Goal: Information Seeking & Learning: Learn about a topic

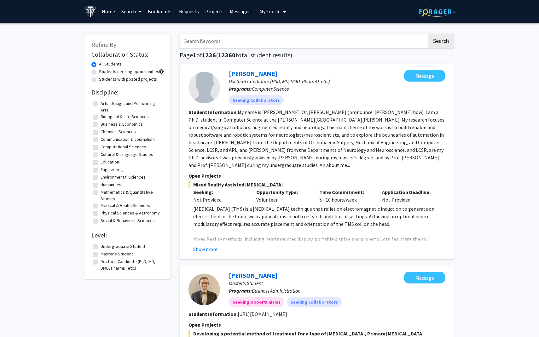
click at [240, 13] on link "Messages" at bounding box center [240, 11] width 27 height 22
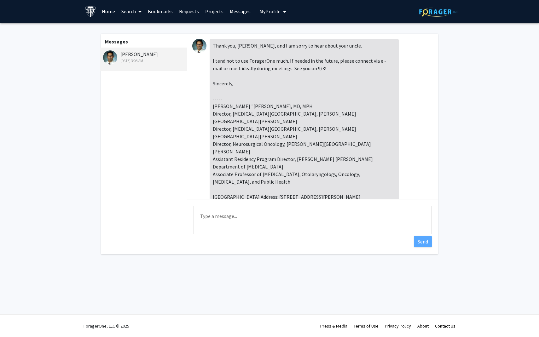
scroll to position [44, 0]
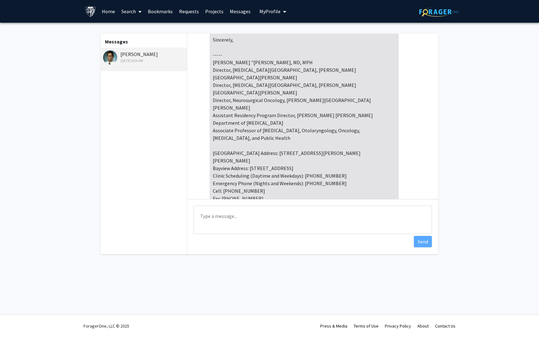
click at [144, 147] on div "Messages Raj Mukherjee Aug 27, 2025 3:03 AM" at bounding box center [143, 144] width 87 height 221
click at [192, 11] on link "Requests" at bounding box center [189, 11] width 26 height 22
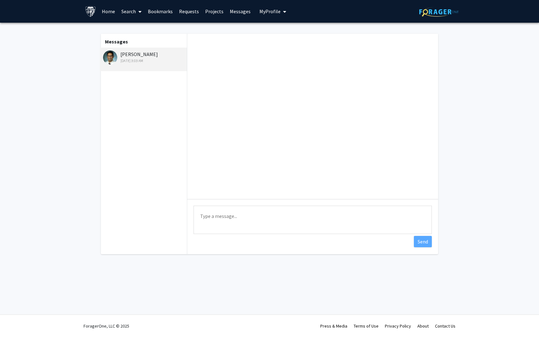
scroll to position [44, 0]
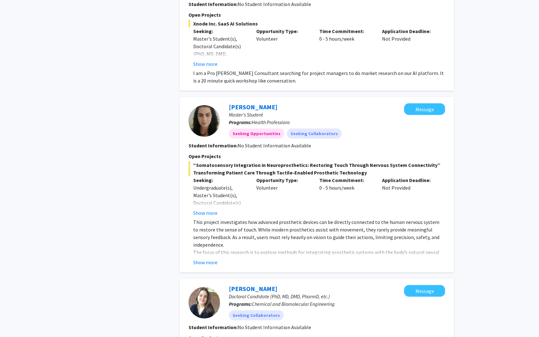
scroll to position [1473, 0]
click at [246, 102] on link "Dian Dukum" at bounding box center [253, 106] width 49 height 8
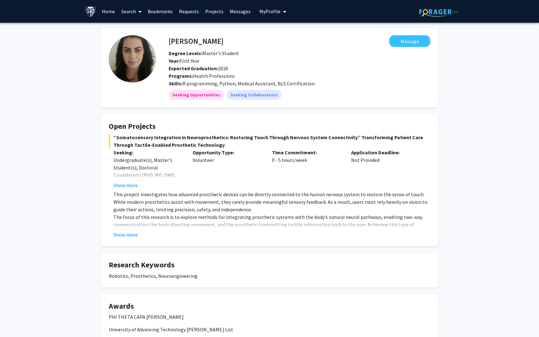
click at [129, 173] on div "Undergraduate(s), Master's Student(s), Doctoral Candidate(s) (PhD, MD, DMD, Pha…" at bounding box center [148, 182] width 70 height 53
click at [129, 186] on button "Show more" at bounding box center [125, 186] width 24 height 8
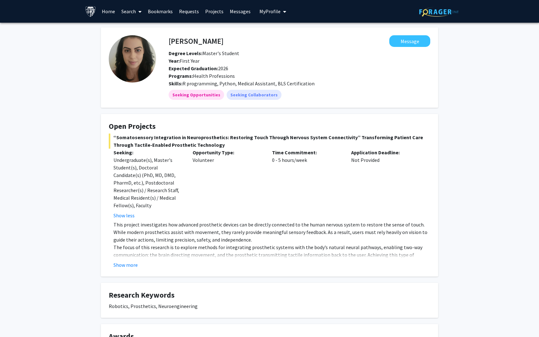
click at [192, 40] on h4 "Dian Dukum" at bounding box center [196, 41] width 55 height 12
click at [411, 41] on button "Message" at bounding box center [409, 41] width 41 height 12
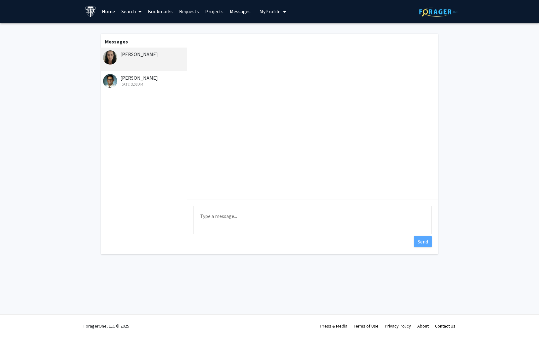
click at [264, 216] on textarea "Type a message" at bounding box center [312, 220] width 238 height 28
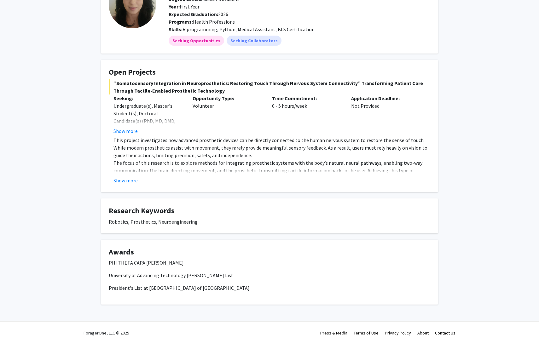
scroll to position [61, 0]
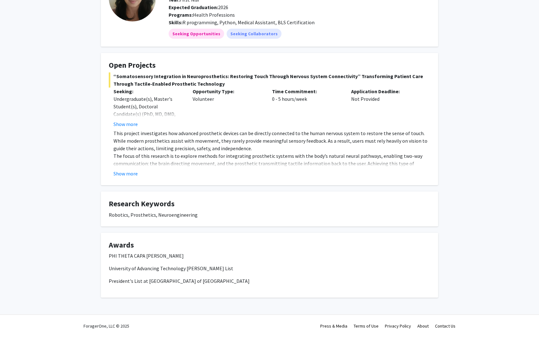
click at [121, 171] on button "Show more" at bounding box center [125, 174] width 24 height 8
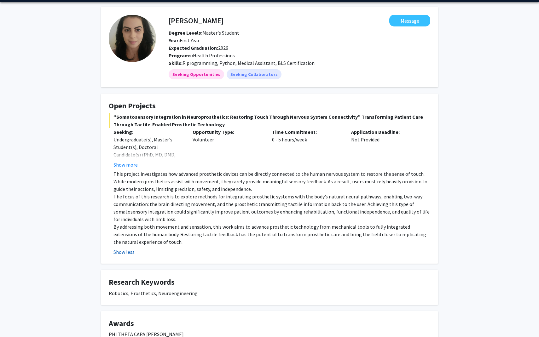
scroll to position [0, 0]
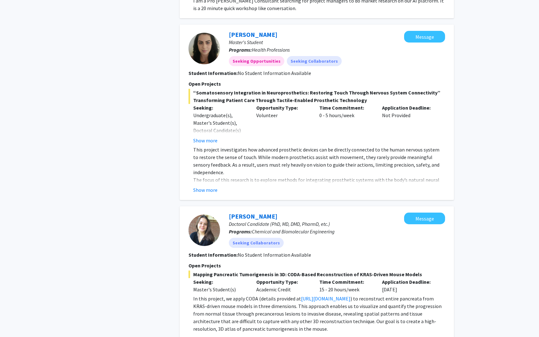
scroll to position [1571, 0]
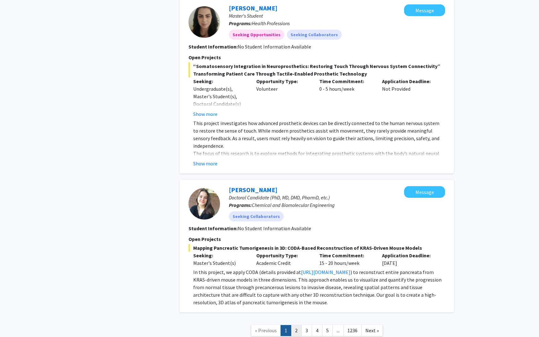
click at [294, 325] on link "2" at bounding box center [296, 330] width 11 height 11
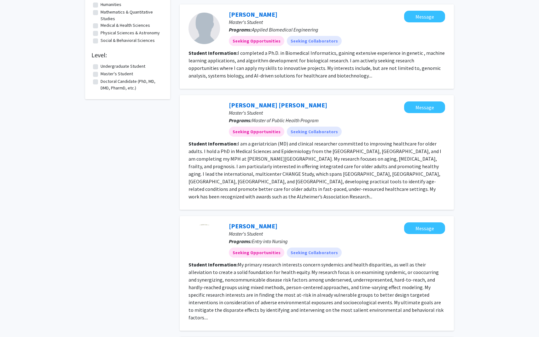
scroll to position [184, 0]
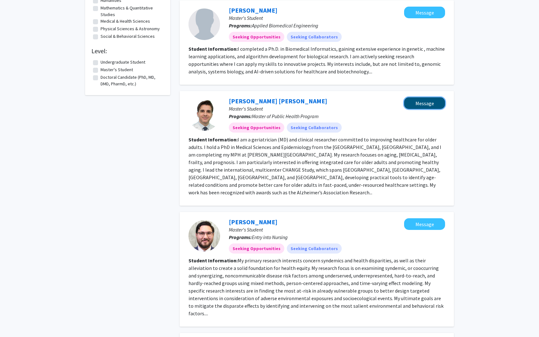
click at [434, 108] on button "Message" at bounding box center [424, 103] width 41 height 12
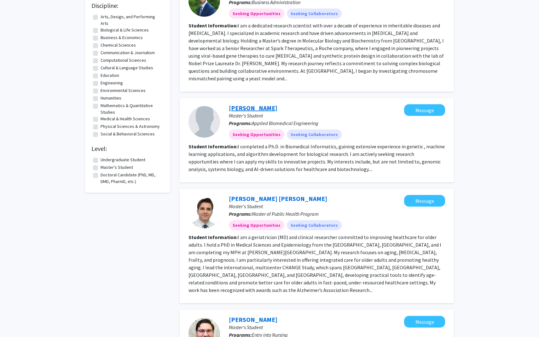
scroll to position [101, 0]
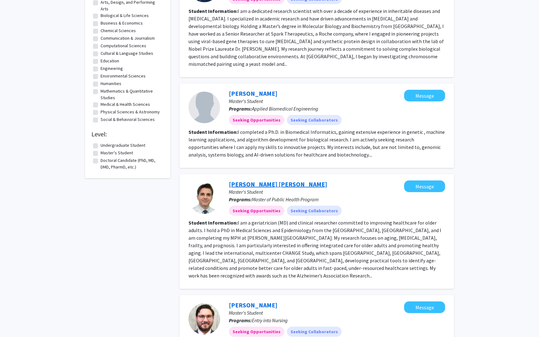
click at [241, 187] on link "Marlon Juliano Romero Aliberti" at bounding box center [278, 184] width 98 height 8
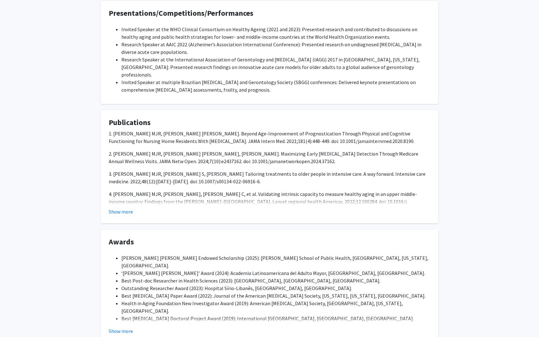
scroll to position [496, 0]
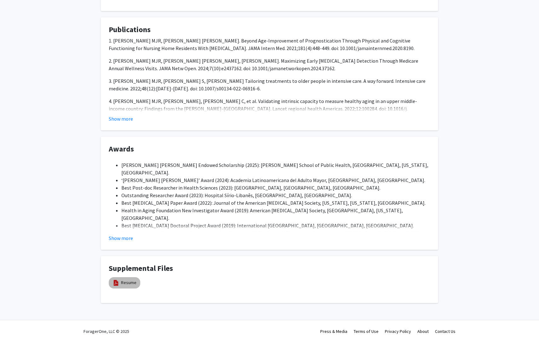
click at [123, 277] on mat-chip "Resume" at bounding box center [125, 282] width 32 height 11
click at [123, 280] on link "Resume" at bounding box center [128, 283] width 15 height 7
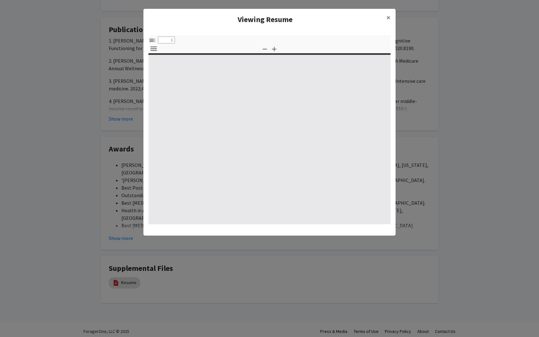
select select "custom"
type input "0"
select select "custom"
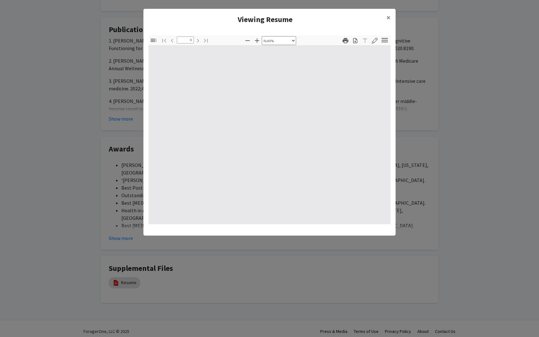
type input "1"
select select "auto"
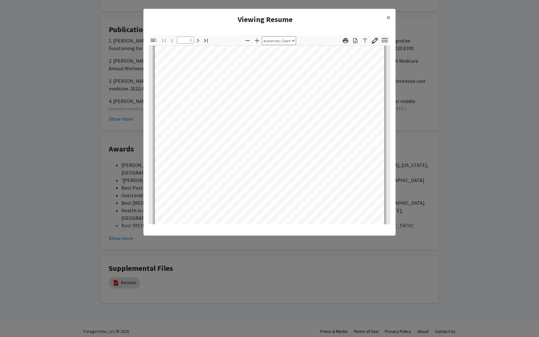
scroll to position [47, 0]
type input "4"
click at [390, 18] on span "×" at bounding box center [388, 18] width 4 height 10
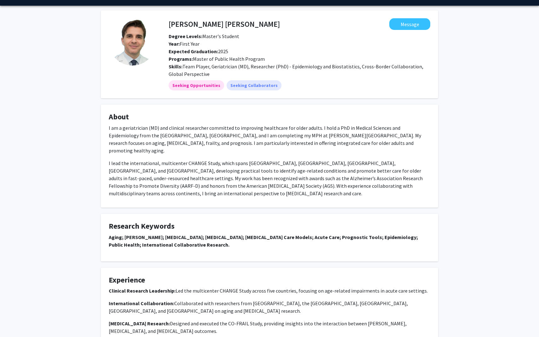
scroll to position [17, 0]
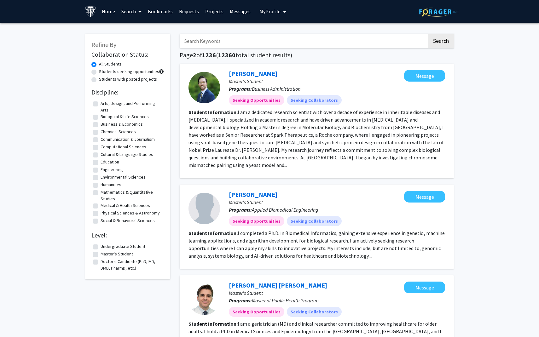
click at [101, 247] on label "Undergraduate Student" at bounding box center [123, 246] width 45 height 7
click at [101, 247] on input "Undergraduate Student" at bounding box center [103, 245] width 4 height 4
checkbox input "true"
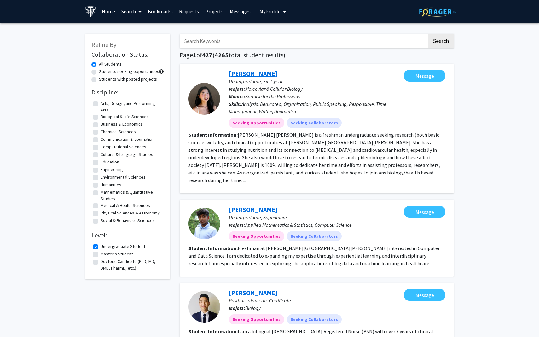
click at [259, 72] on link "Yoonseo Linda Lee" at bounding box center [253, 74] width 49 height 8
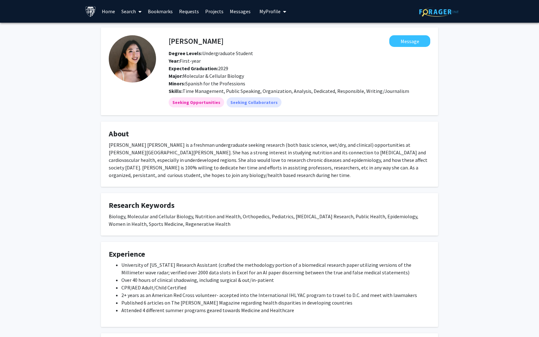
click at [270, 14] on span "My Profile" at bounding box center [269, 11] width 21 height 6
click at [184, 12] on link "Requests" at bounding box center [189, 11] width 26 height 22
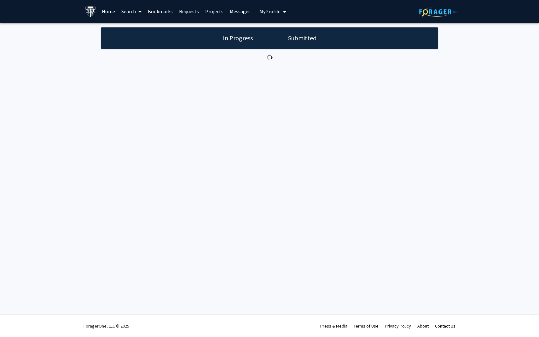
click at [109, 9] on link "Home" at bounding box center [109, 11] width 20 height 22
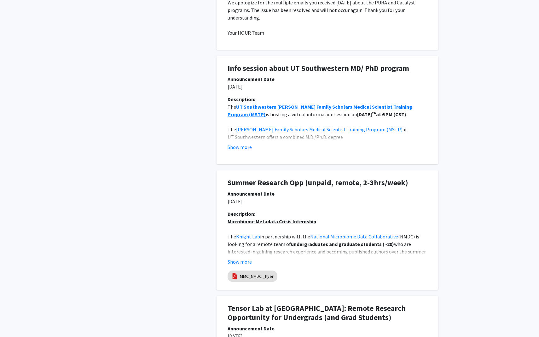
scroll to position [318, 0]
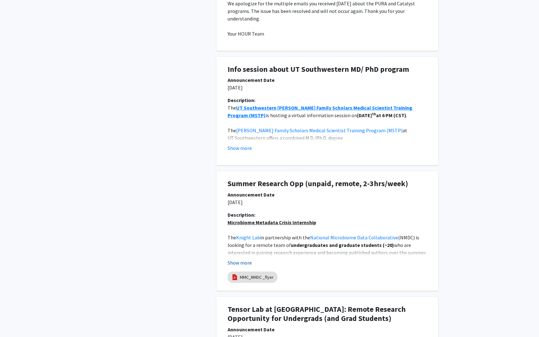
click at [238, 261] on button "Show more" at bounding box center [240, 263] width 24 height 8
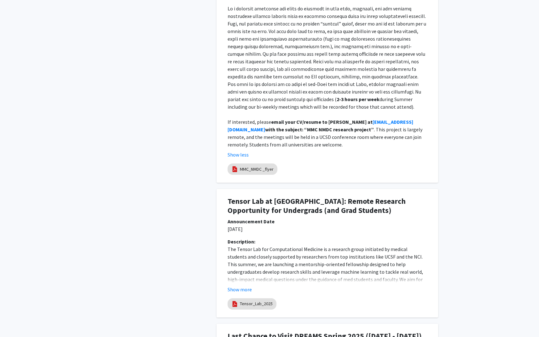
scroll to position [707, 0]
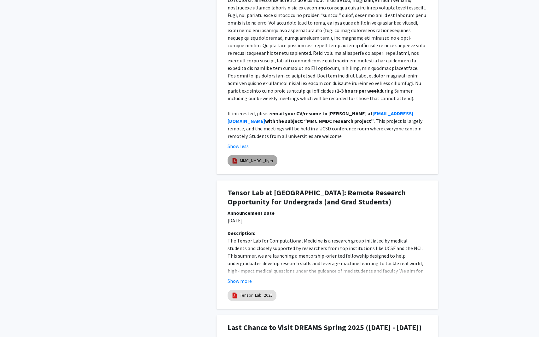
click at [249, 158] on link "MMC_NMDC _flyer" at bounding box center [257, 161] width 34 height 7
select select "custom"
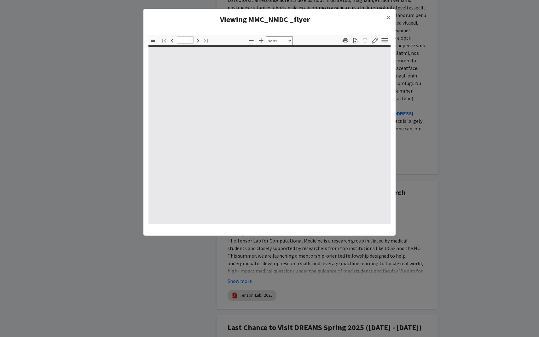
type input "0"
select select "custom"
type input "1"
select select "auto"
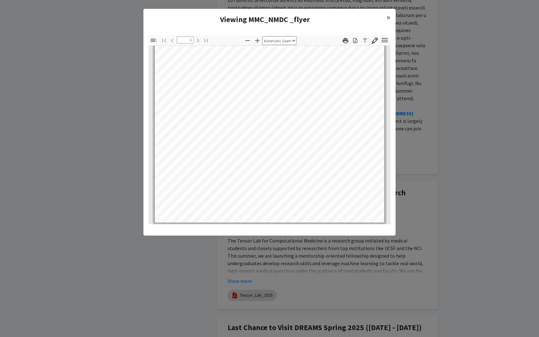
scroll to position [0, 0]
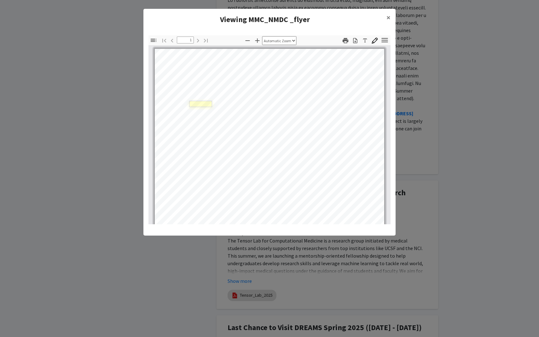
click at [199, 103] on link "Page 1" at bounding box center [200, 104] width 23 height 6
click at [390, 16] on span "×" at bounding box center [388, 18] width 4 height 10
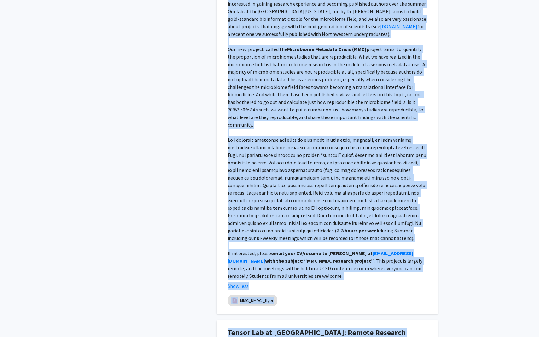
scroll to position [599, 0]
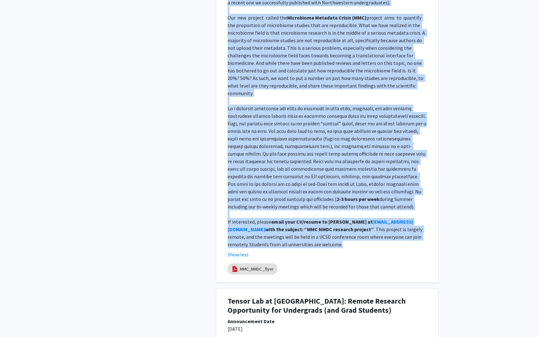
drag, startPoint x: 227, startPoint y: 184, endPoint x: 351, endPoint y: 243, distance: 137.6
click at [351, 243] on div "Description: Microbiome Metadata Crisis Internship The Knight Lab in partnershi…" at bounding box center [327, 95] width 209 height 328
copy div "The Knight Lab in partnership with the National Microbiome Data Collaborative (…"
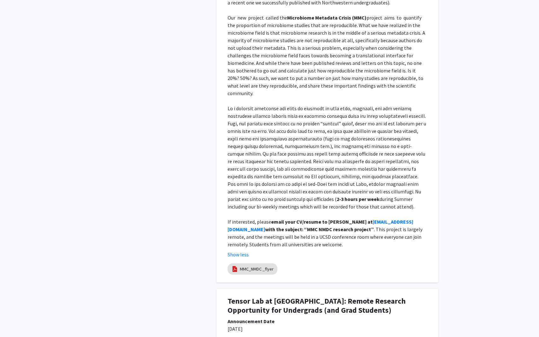
click at [404, 124] on span at bounding box center [327, 153] width 199 height 97
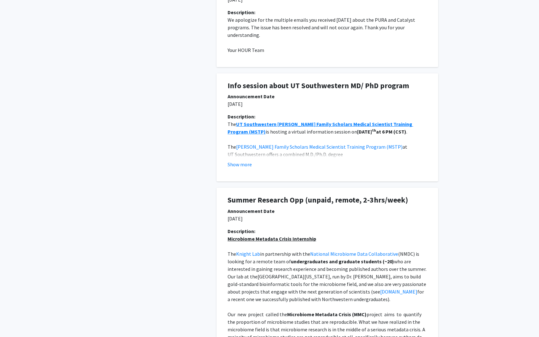
scroll to position [303, 0]
click at [236, 163] on button "Show more" at bounding box center [240, 164] width 24 height 8
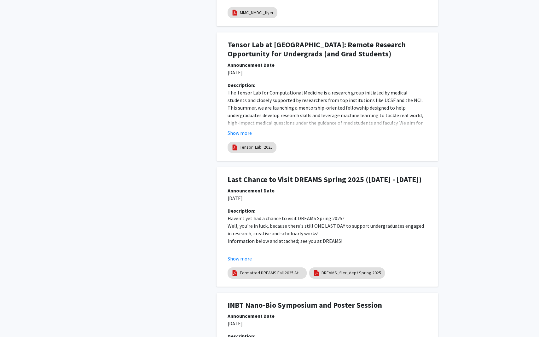
scroll to position [909, 0]
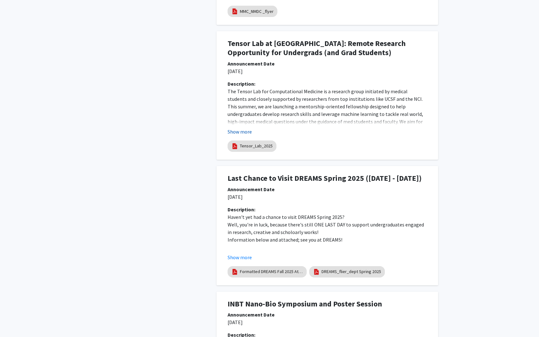
click at [242, 128] on button "Show more" at bounding box center [240, 132] width 24 height 8
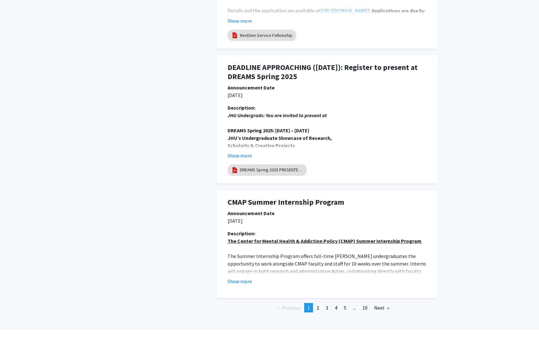
scroll to position [1722, 0]
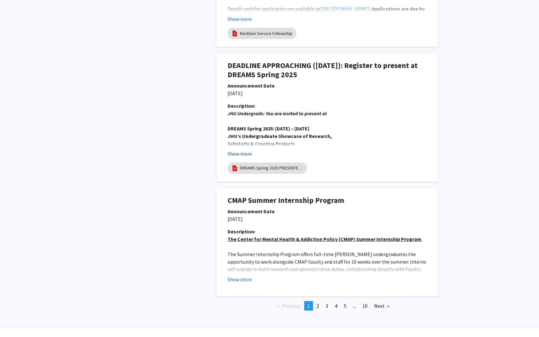
click at [242, 150] on button "Show more" at bounding box center [240, 154] width 24 height 8
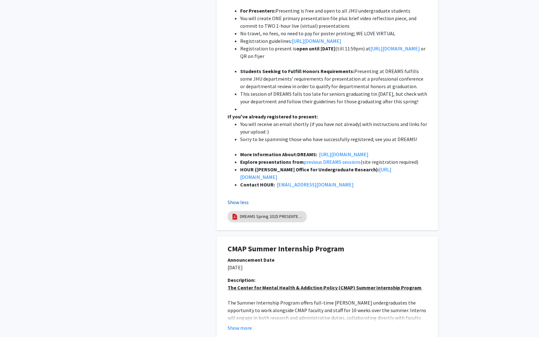
scroll to position [1999, 0]
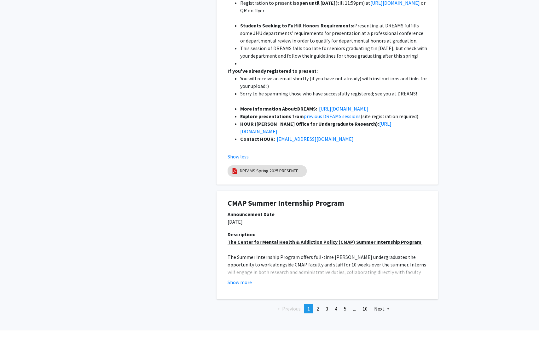
click at [247, 263] on fg-read-more "The Center for Mental Health & Addiction Policy (CMAP) Summer Internship Progra…" at bounding box center [327, 262] width 199 height 48
click at [247, 279] on button "Show more" at bounding box center [240, 283] width 24 height 8
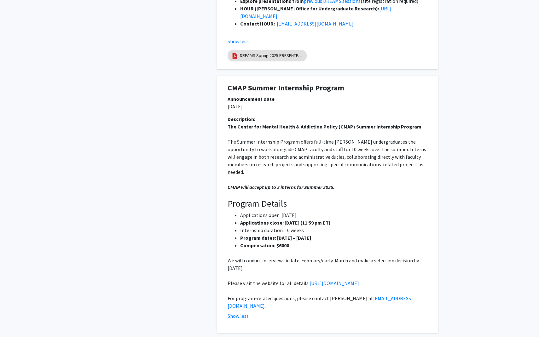
scroll to position [2141, 0]
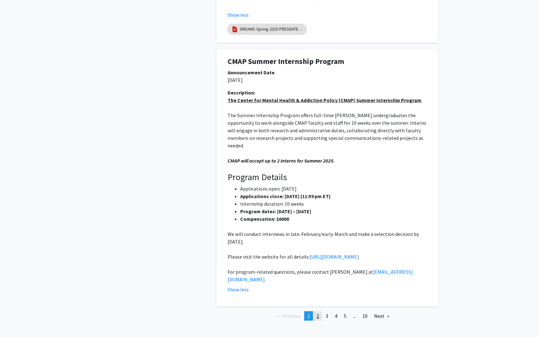
click at [318, 313] on span "2" at bounding box center [317, 316] width 3 height 6
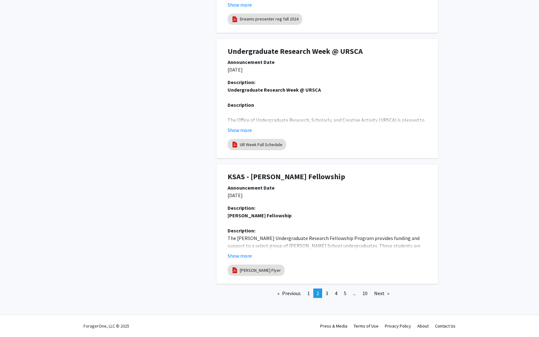
scroll to position [0, 0]
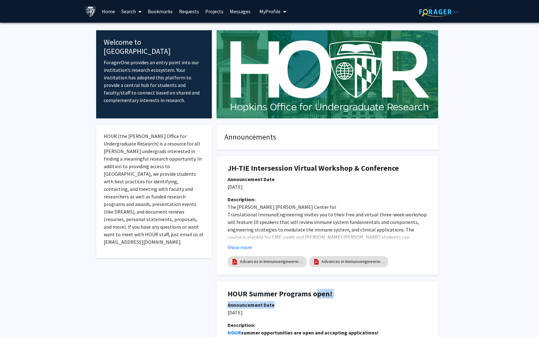
drag, startPoint x: 318, startPoint y: 292, endPoint x: 318, endPoint y: 301, distance: 8.8
click at [326, 337] on div "HOUR Summer Programs open! Announcement Date 12/04/2024 Description: HOUR summe…" at bounding box center [327, 336] width 212 height 108
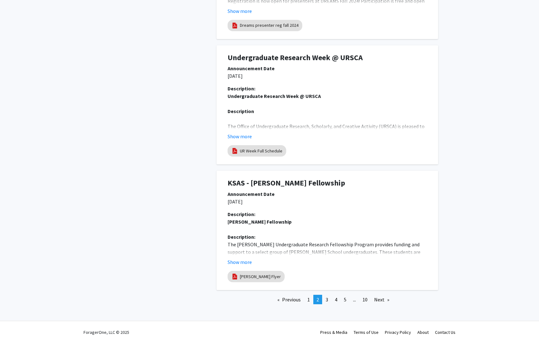
scroll to position [1135, 0]
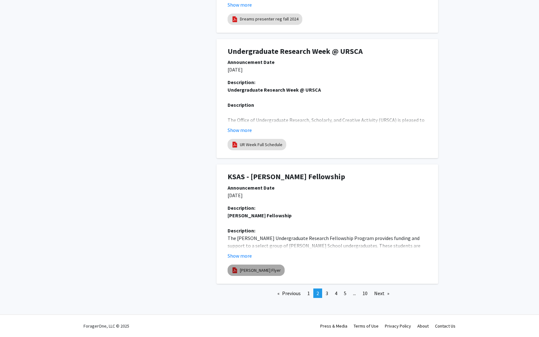
click at [277, 271] on link "Woodrow Wilson Flyer" at bounding box center [260, 270] width 41 height 7
select select "custom"
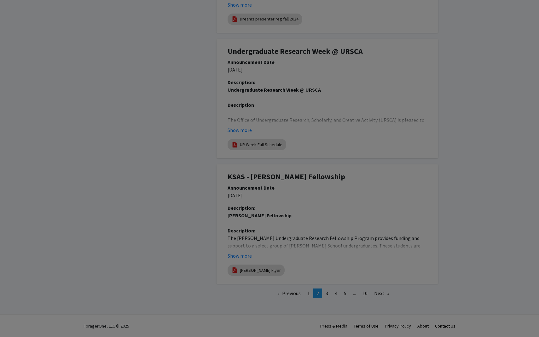
type input "0"
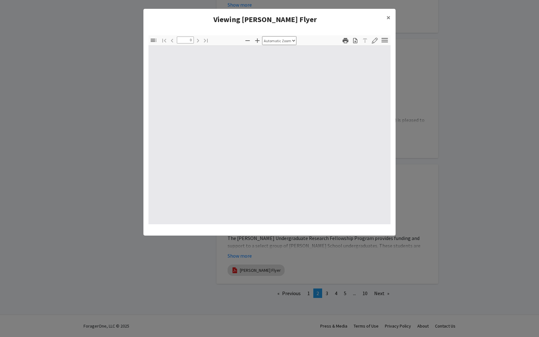
select select "custom"
type input "1"
select select "auto"
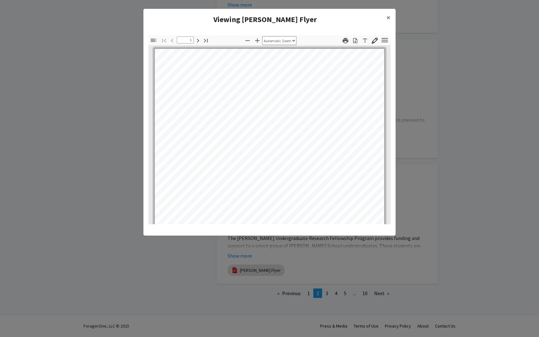
scroll to position [0, 0]
click at [386, 16] on button "×" at bounding box center [388, 18] width 14 height 18
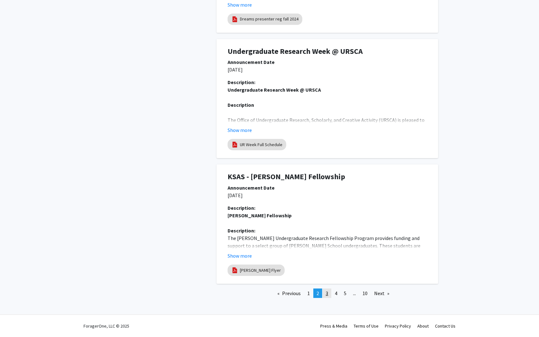
click at [327, 294] on span "3" at bounding box center [327, 293] width 3 height 6
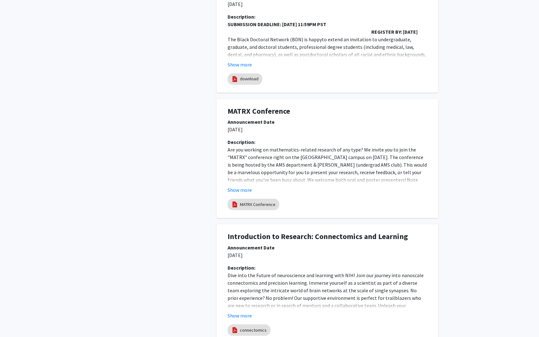
scroll to position [1128, 0]
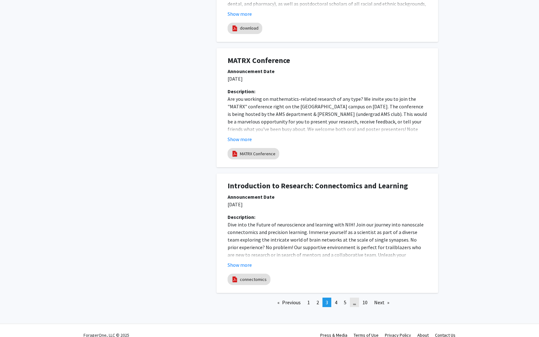
click at [350, 298] on link "page ..." at bounding box center [354, 302] width 9 height 9
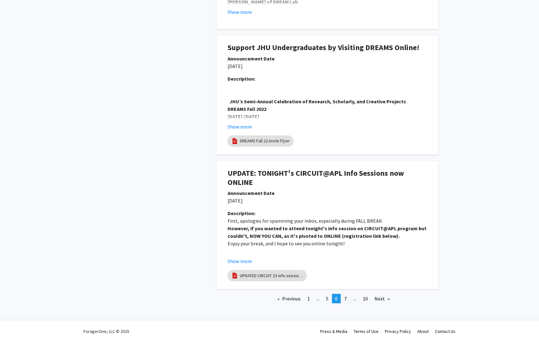
scroll to position [1129, 0]
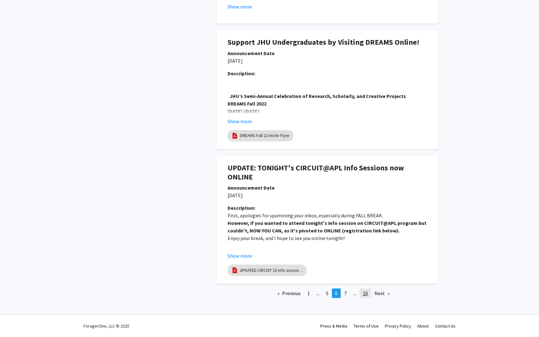
click at [368, 297] on link "page 10" at bounding box center [365, 293] width 11 height 9
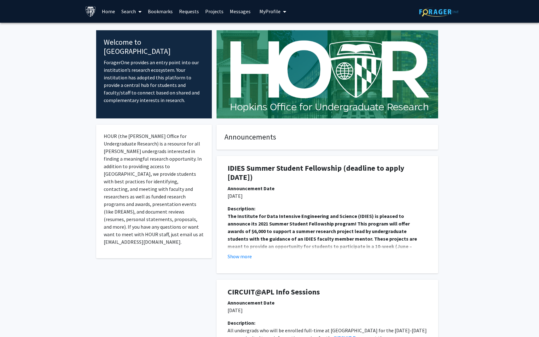
scroll to position [355, 0]
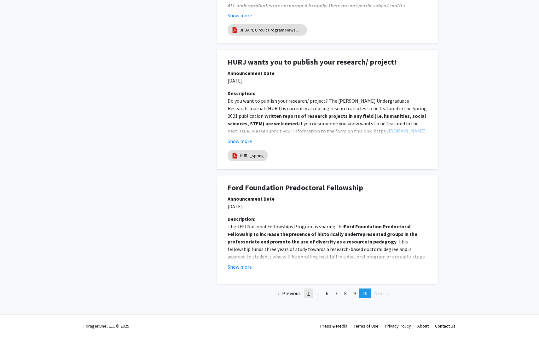
click at [307, 293] on span "1" at bounding box center [308, 293] width 3 height 6
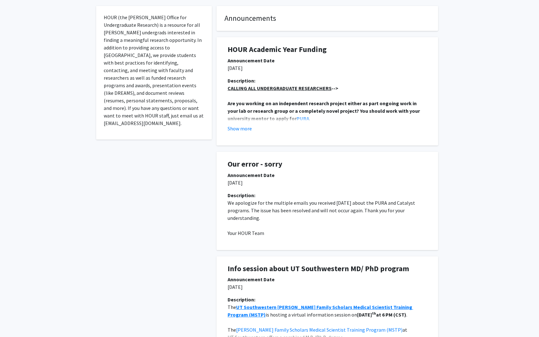
scroll to position [0, 0]
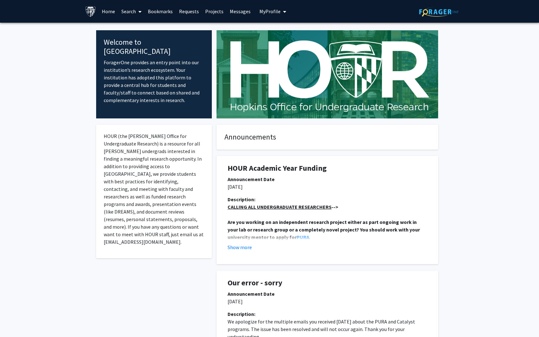
click at [142, 8] on link "Search" at bounding box center [131, 11] width 26 height 22
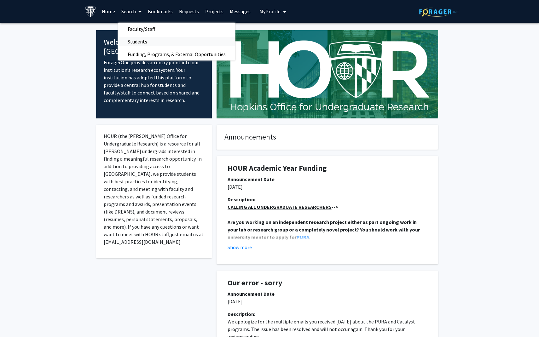
click at [145, 43] on span "Students" at bounding box center [137, 41] width 38 height 13
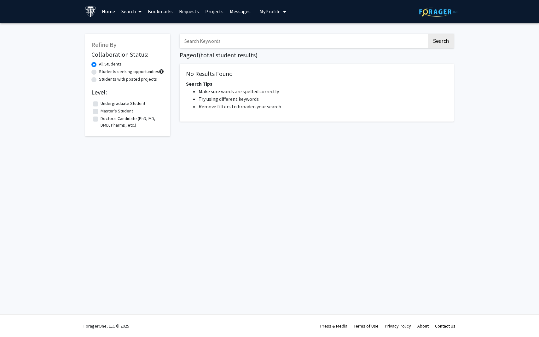
click at [101, 103] on label "Undergraduate Student" at bounding box center [123, 103] width 45 height 7
click at [101, 103] on input "Undergraduate Student" at bounding box center [103, 102] width 4 height 4
checkbox input "true"
click at [129, 14] on link "Search" at bounding box center [131, 11] width 26 height 22
click at [134, 52] on span "Funding, Programs, & External Opportunities" at bounding box center [176, 54] width 117 height 13
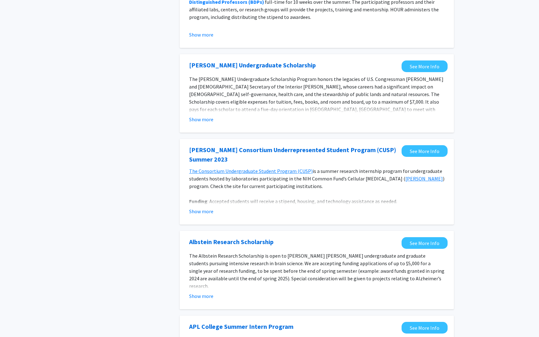
scroll to position [177, 0]
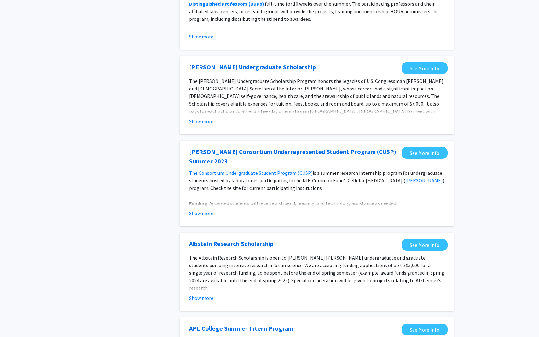
click at [471, 110] on div "Tags Opportunity Type Internal External Search Page 1 of 6 ( 56 total opportuni…" at bounding box center [269, 298] width 539 height 904
click at [475, 116] on div "Tags Opportunity Type Internal External Search Page 1 of 6 ( 56 total opportuni…" at bounding box center [269, 298] width 539 height 904
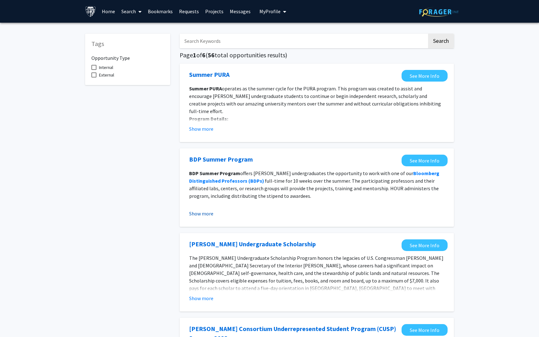
click at [201, 216] on button "Show more" at bounding box center [201, 214] width 24 height 8
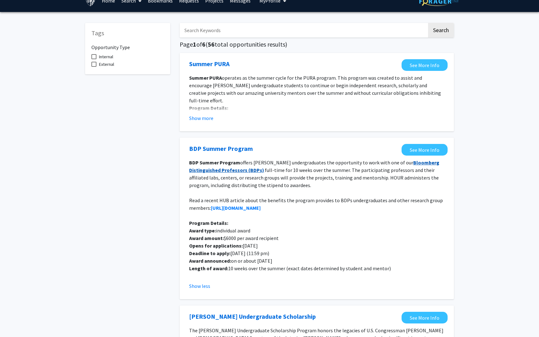
scroll to position [10, 0]
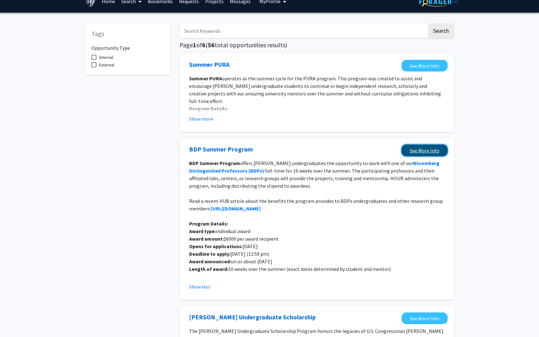
click at [429, 147] on link "See More Info" at bounding box center [424, 151] width 46 height 12
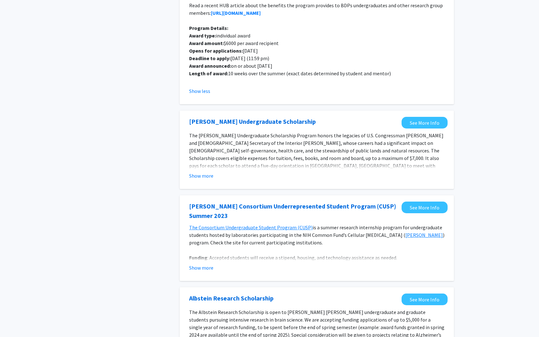
scroll to position [207, 0]
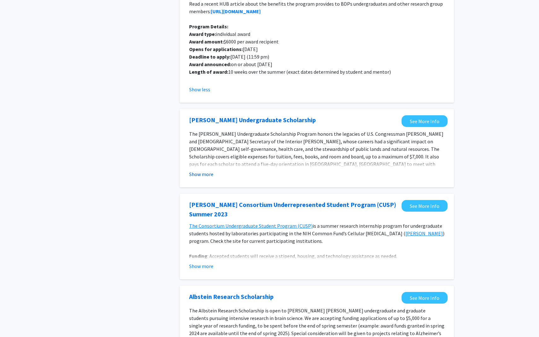
click at [198, 174] on button "Show more" at bounding box center [201, 174] width 24 height 8
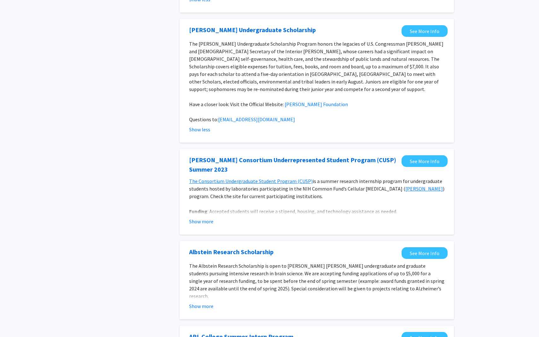
scroll to position [307, 0]
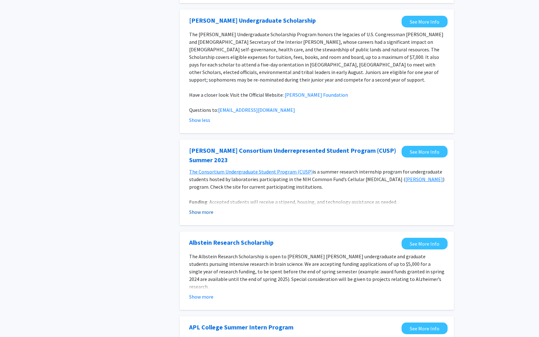
click at [201, 208] on button "Show more" at bounding box center [201, 212] width 24 height 8
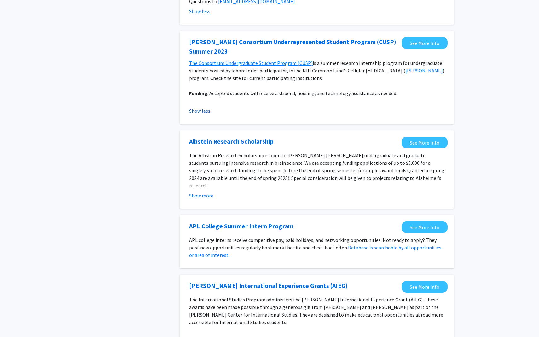
scroll to position [427, 0]
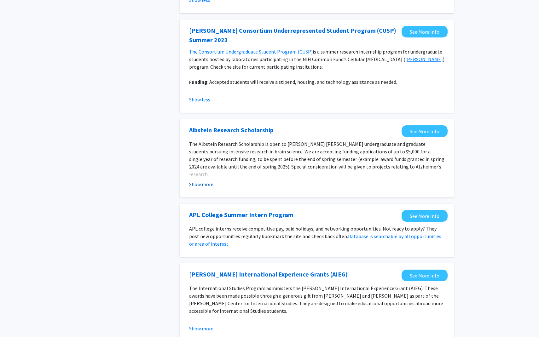
click at [207, 181] on button "Show more" at bounding box center [201, 185] width 24 height 8
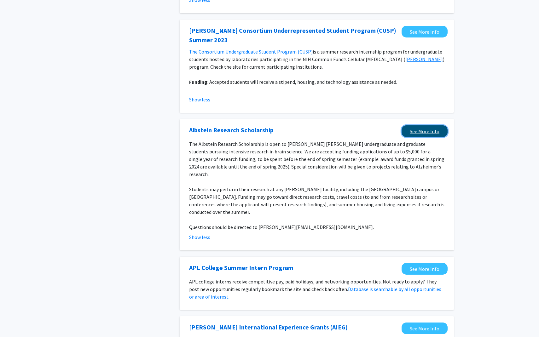
click at [419, 125] on link "See More Info" at bounding box center [424, 131] width 46 height 12
